Goal: Task Accomplishment & Management: Manage account settings

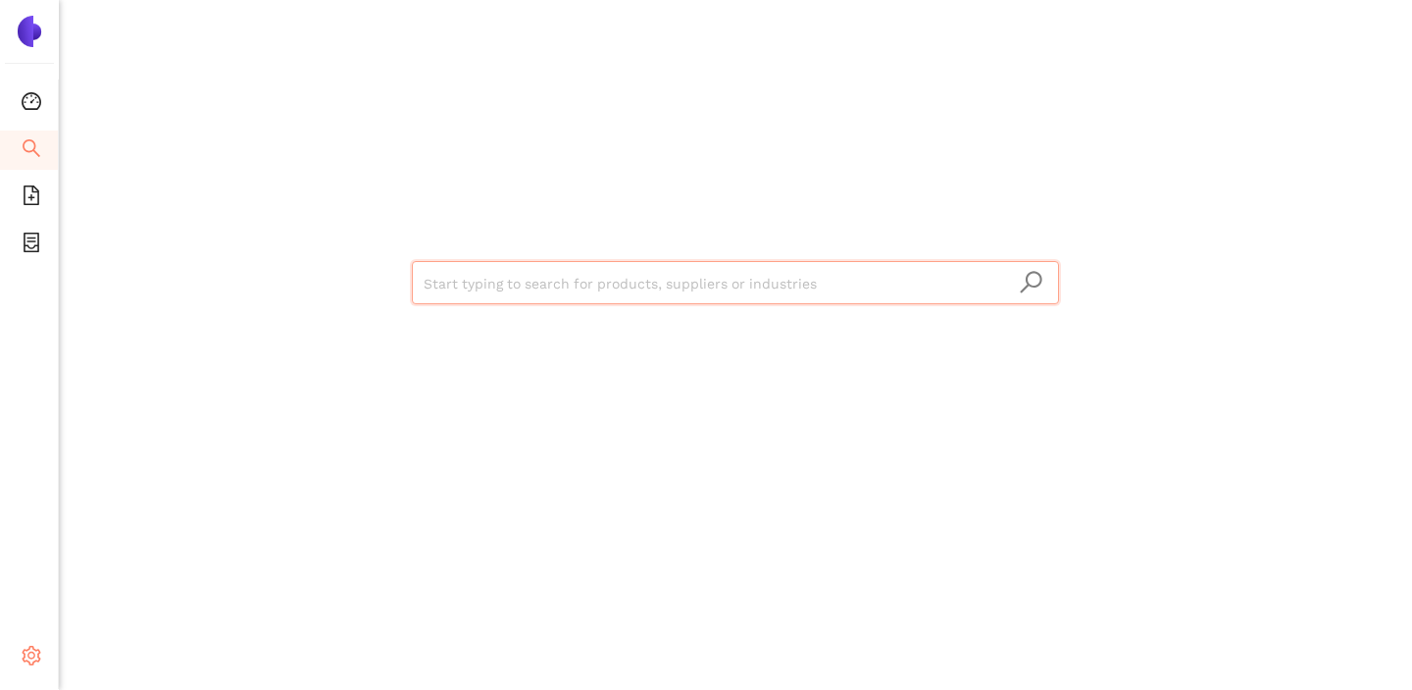
click at [42, 654] on div "Settings" at bounding box center [29, 658] width 59 height 39
click at [39, 652] on icon "setting" at bounding box center [32, 655] width 19 height 20
click at [106, 654] on span "Logout" at bounding box center [120, 657] width 45 height 16
click at [31, 651] on icon "setting" at bounding box center [32, 655] width 19 height 20
click at [96, 653] on li "Logout" at bounding box center [140, 657] width 162 height 39
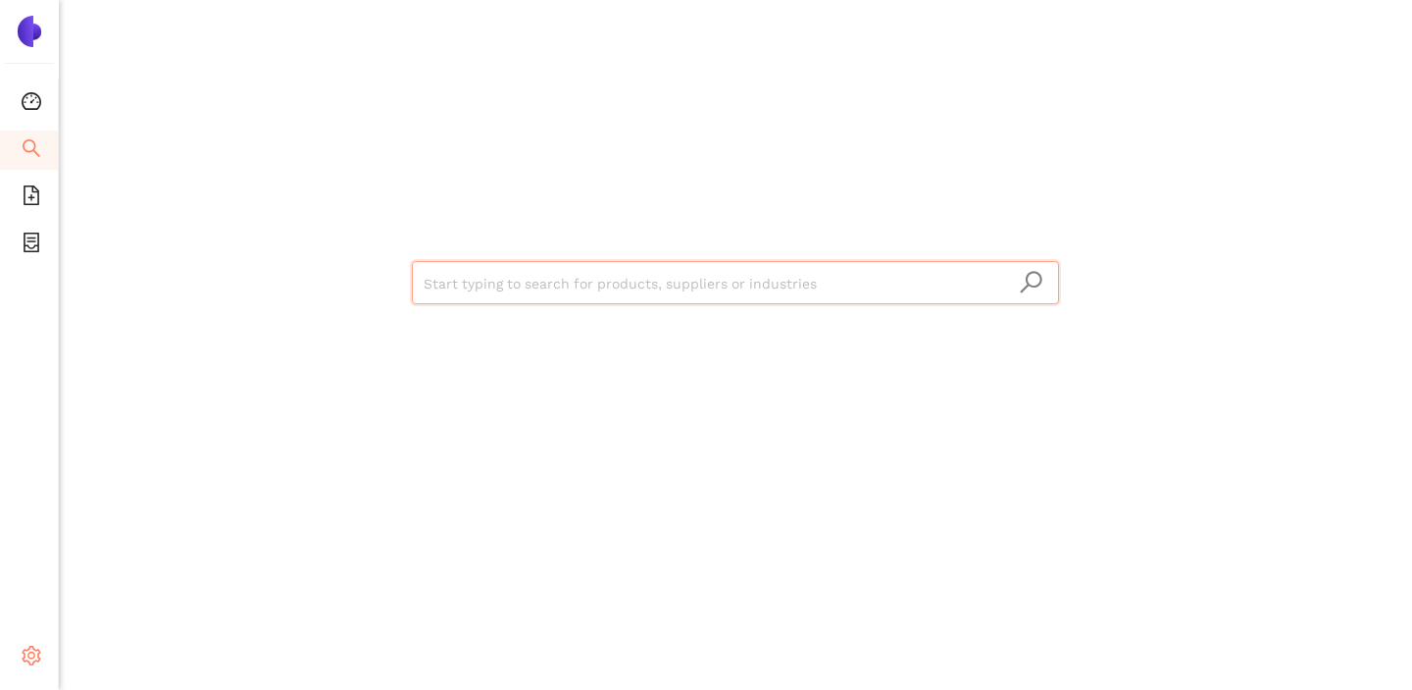
click at [22, 668] on span "setting" at bounding box center [32, 658] width 20 height 39
click at [102, 646] on li "Logout" at bounding box center [140, 657] width 162 height 39
click at [32, 658] on icon "setting" at bounding box center [32, 655] width 20 height 20
click at [101, 647] on li "Logout" at bounding box center [140, 657] width 162 height 39
click at [36, 654] on icon "setting" at bounding box center [32, 655] width 20 height 20
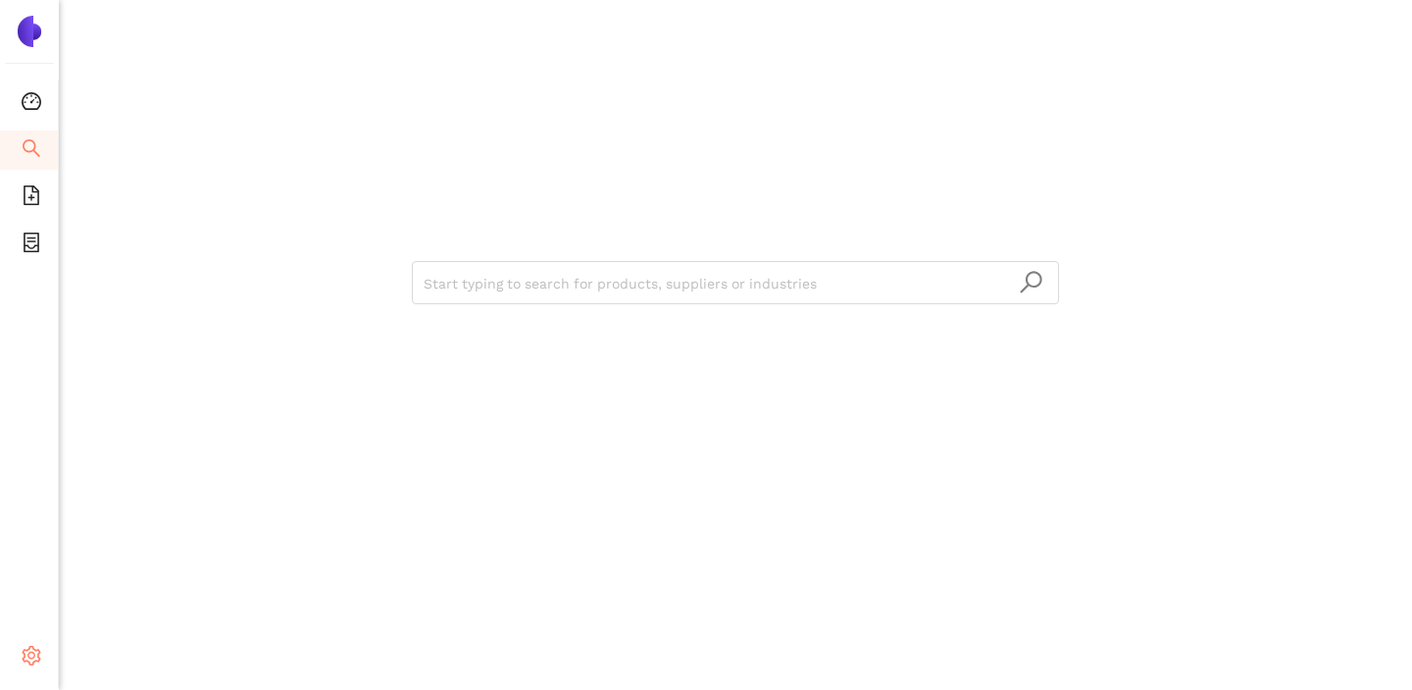
click at [48, 652] on div "Settings" at bounding box center [29, 658] width 59 height 39
click at [106, 667] on li "Logout" at bounding box center [140, 657] width 162 height 39
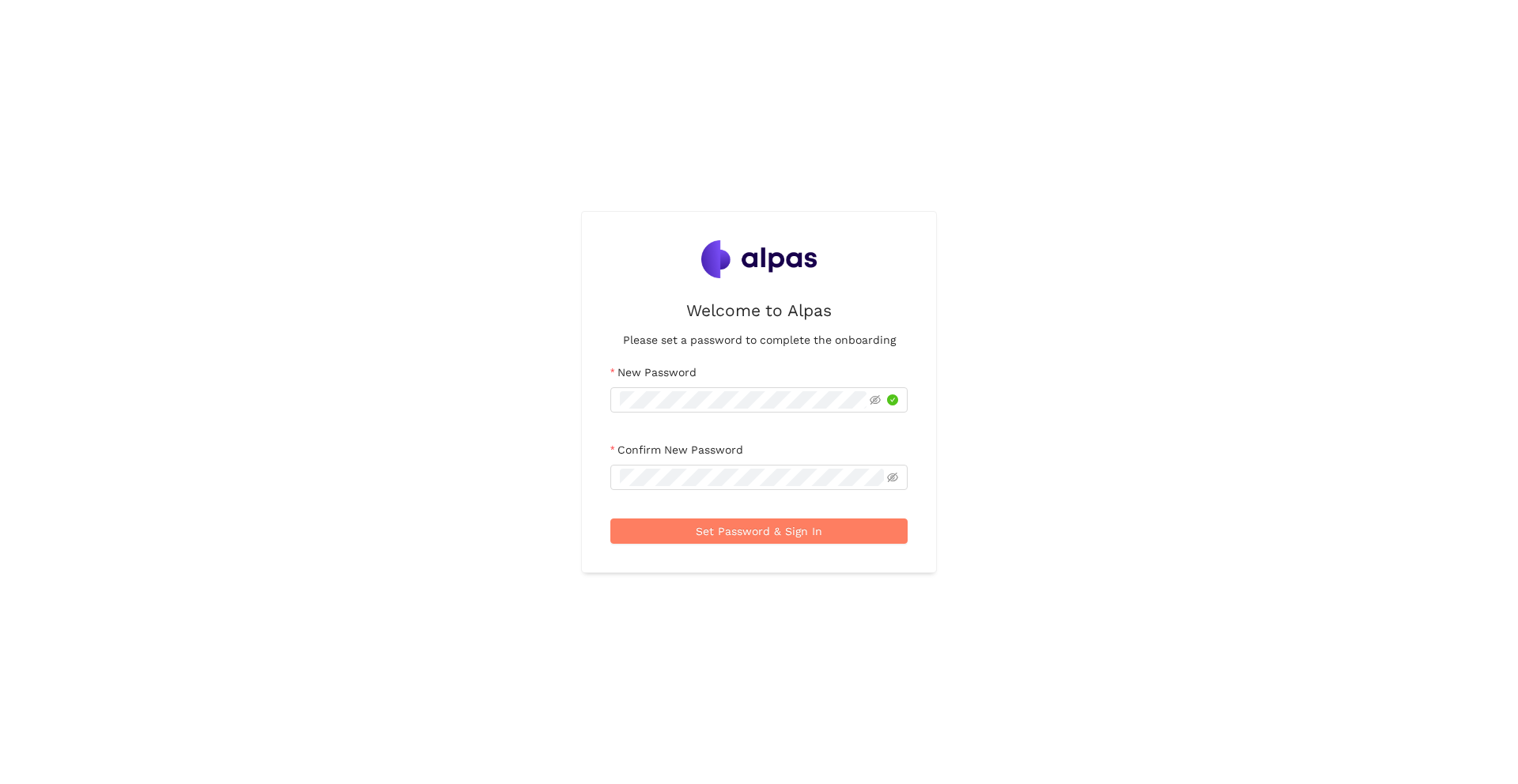
click at [478, 515] on div "Welcome to Alpas Please set a password to complete the onboarding New Password …" at bounding box center [759, 392] width 1518 height 784
click at [597, 686] on div "Welcome to Alpas Please set a password to complete the onboarding New Password …" at bounding box center [759, 392] width 1518 height 784
click at [715, 528] on span "Set Password & Sign In" at bounding box center [759, 531] width 127 height 18
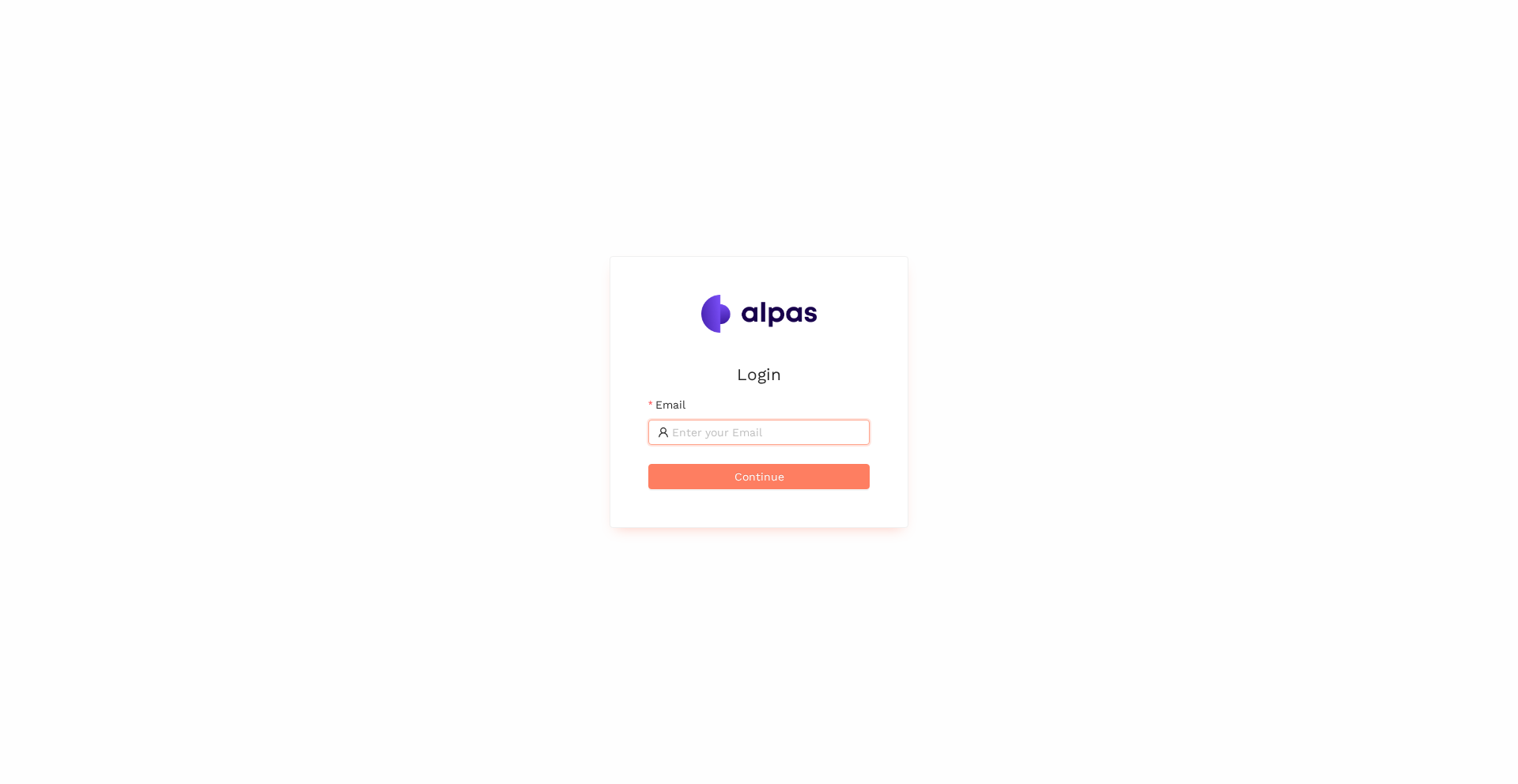
click at [723, 431] on input "Email" at bounding box center [766, 433] width 188 height 18
type input "svenja.schoelermann@alpas.ai"
click at [1242, 355] on div "Login Email svenja.schoelermann@alpas.ai Continue" at bounding box center [759, 392] width 1518 height 784
click at [720, 478] on button "Continue" at bounding box center [759, 476] width 222 height 25
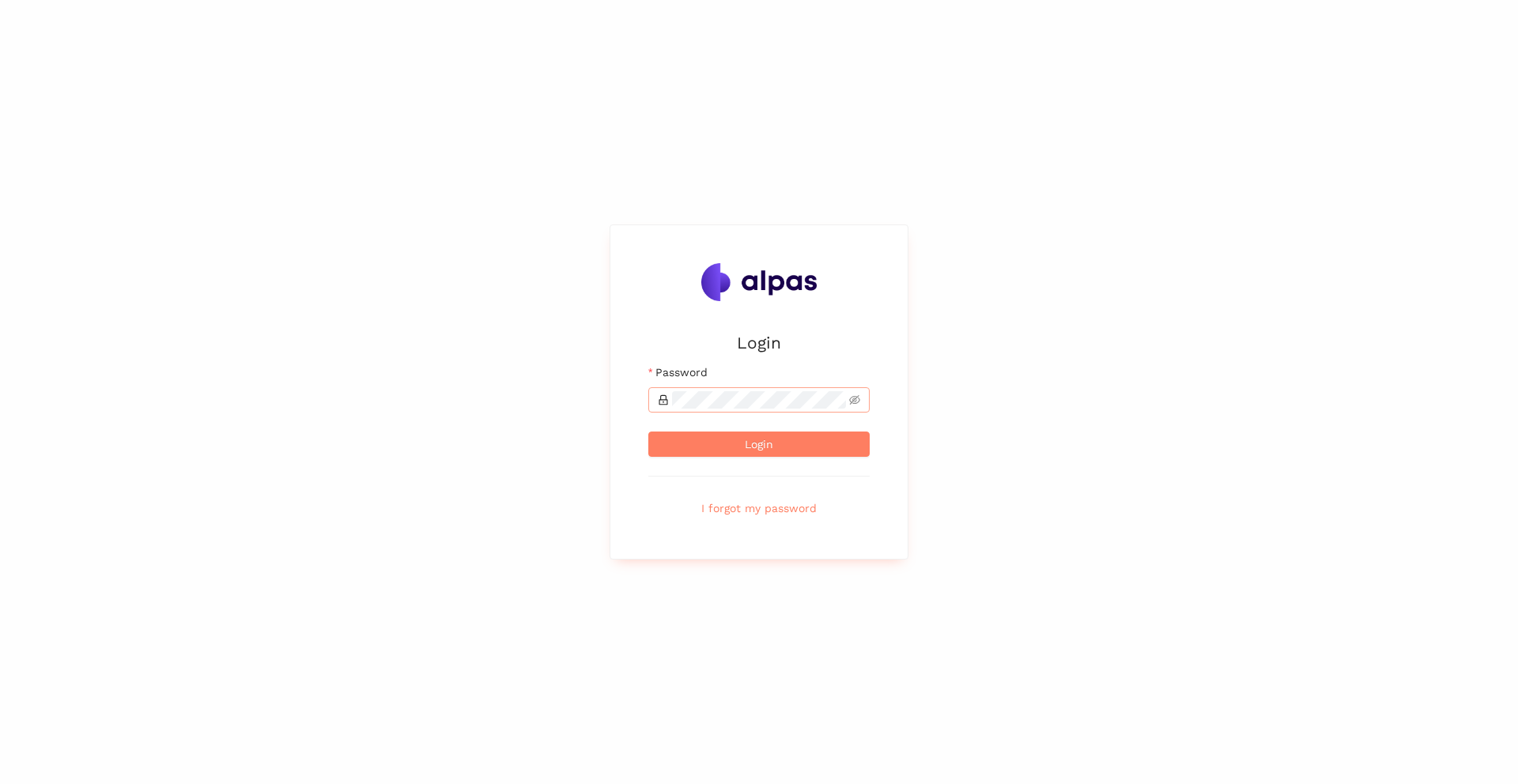
click at [743, 389] on span at bounding box center [759, 400] width 222 height 25
click at [1094, 298] on div "Login Email svenja.schoelermann@alpas.ai Password Login I forgot my password" at bounding box center [759, 392] width 1518 height 784
click at [757, 446] on span "Login" at bounding box center [759, 444] width 28 height 18
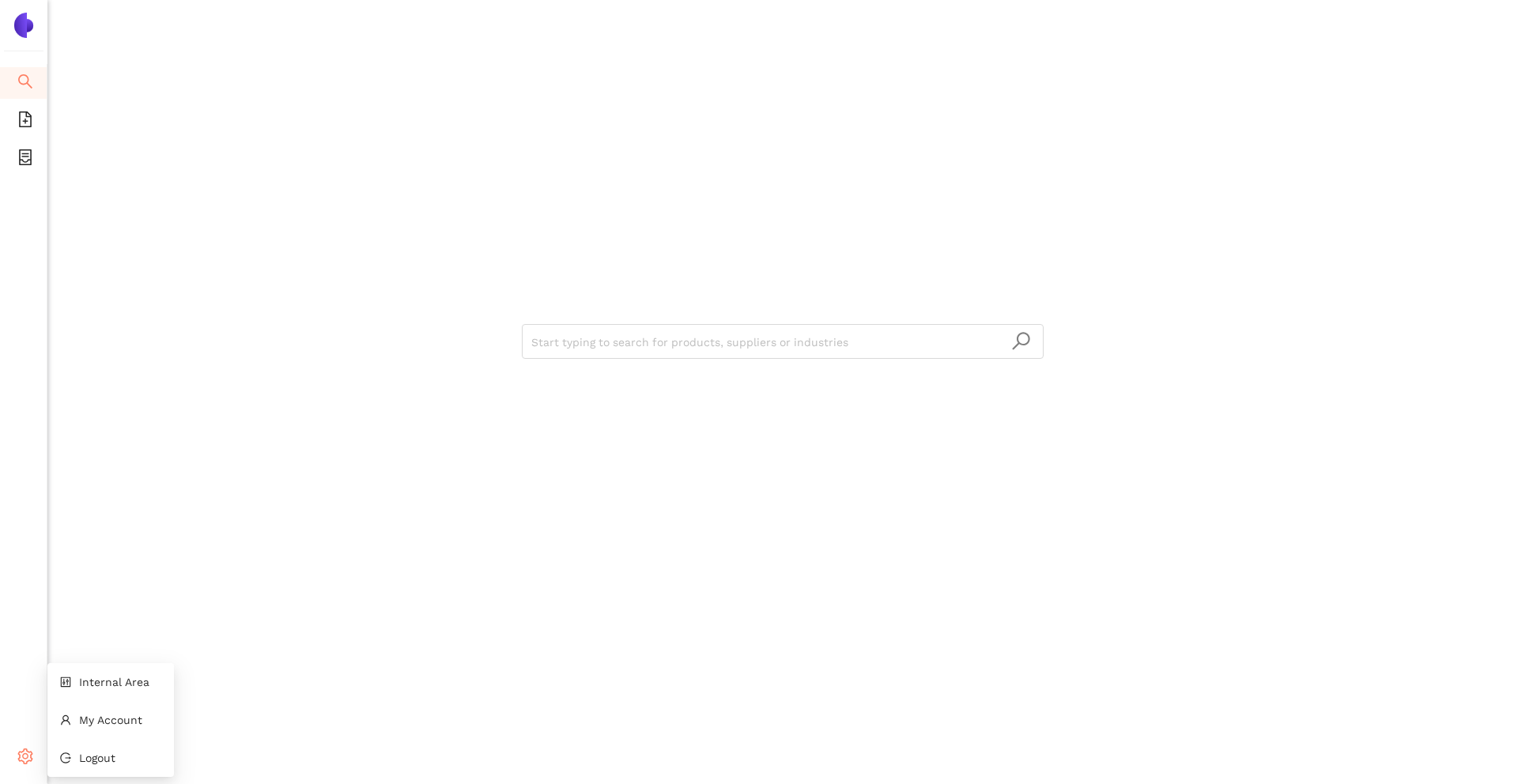
click at [23, 757] on icon "setting" at bounding box center [26, 757] width 16 height 16
click at [30, 765] on span "setting" at bounding box center [26, 758] width 16 height 31
click at [69, 681] on icon "control" at bounding box center [66, 682] width 11 height 11
